Goal: Find specific page/section: Find specific page/section

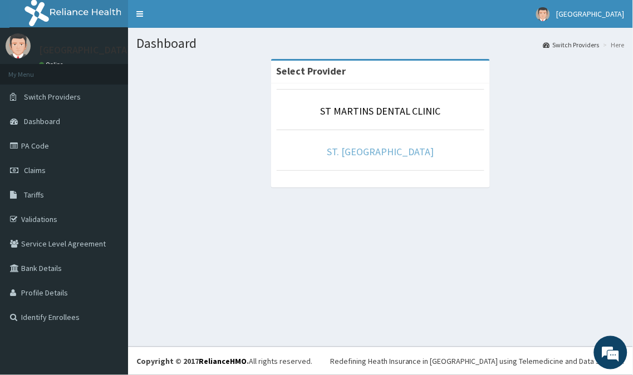
click at [359, 151] on link "ST. [GEOGRAPHIC_DATA]" at bounding box center [380, 151] width 107 height 13
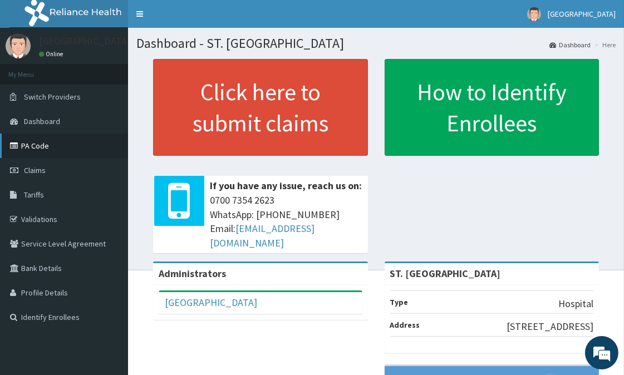
click at [42, 144] on link "PA Code" at bounding box center [64, 146] width 128 height 24
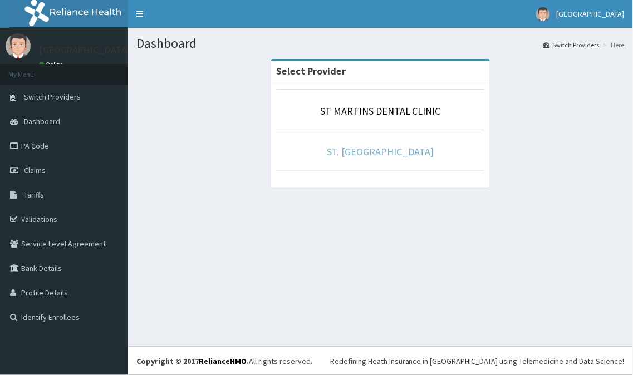
click at [355, 149] on link "ST. [GEOGRAPHIC_DATA]" at bounding box center [380, 151] width 107 height 13
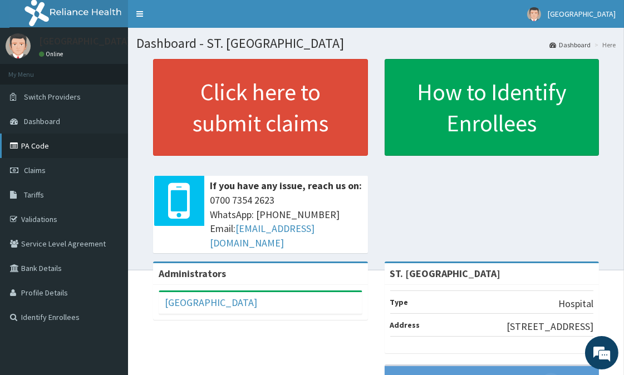
click at [47, 145] on link "PA Code" at bounding box center [64, 146] width 128 height 24
